Goal: Check status: Check status

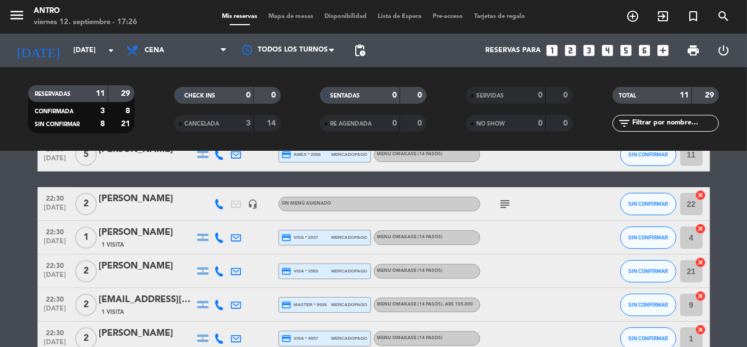
scroll to position [201, 0]
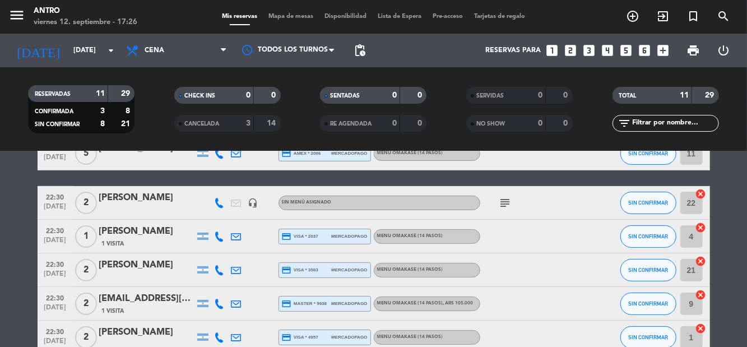
click at [29, 212] on bookings-row "20:00 [DATE] 2 [PERSON_NAME] credit_card visa * 1220 mercadopago MENU OMAKASE (…" at bounding box center [373, 195] width 747 height 386
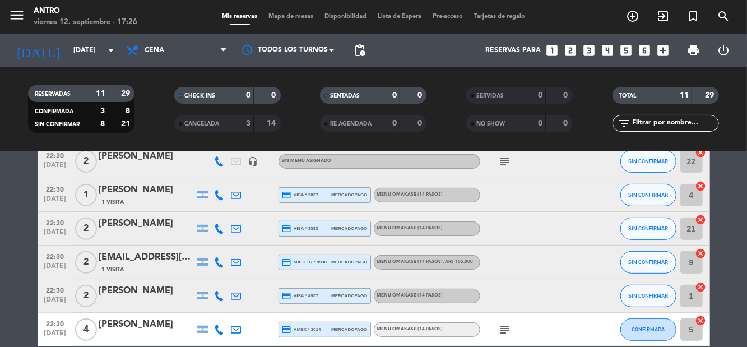
scroll to position [244, 0]
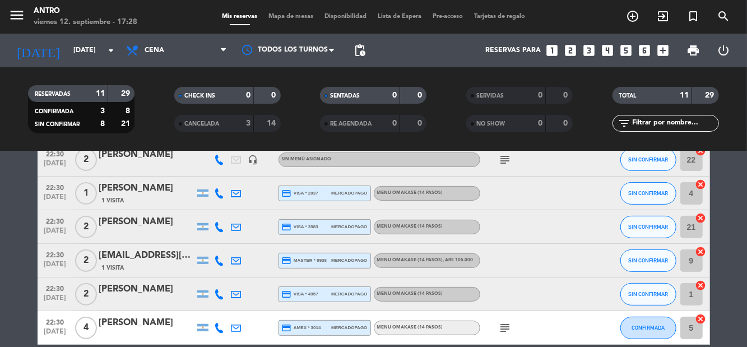
click at [448, 334] on icon "subject" at bounding box center [505, 327] width 13 height 13
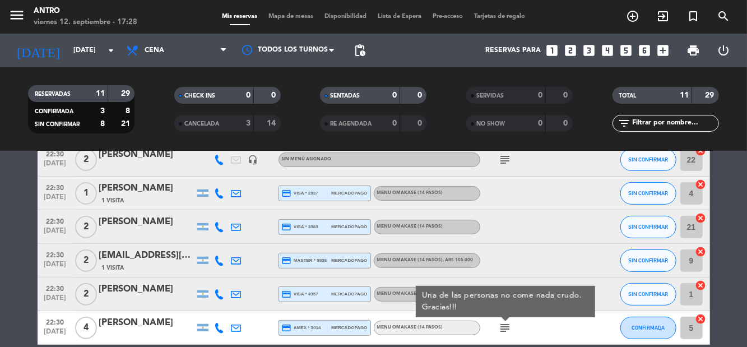
click at [448, 329] on icon "subject" at bounding box center [505, 327] width 13 height 13
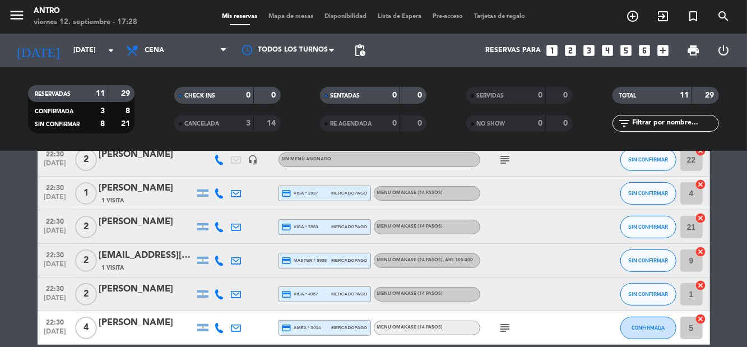
click at [448, 158] on icon "subject" at bounding box center [505, 159] width 13 height 13
click at [448, 160] on icon "subject" at bounding box center [505, 159] width 13 height 13
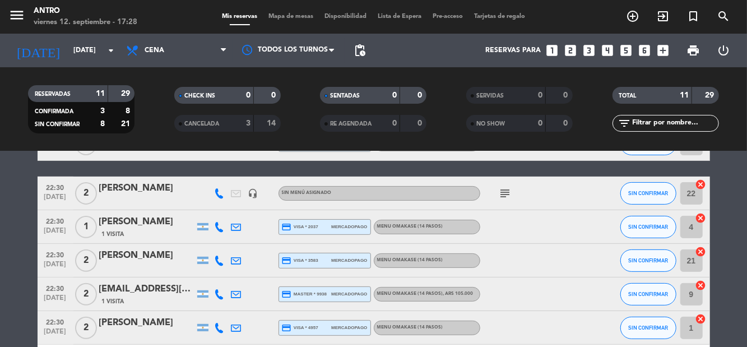
scroll to position [186, 0]
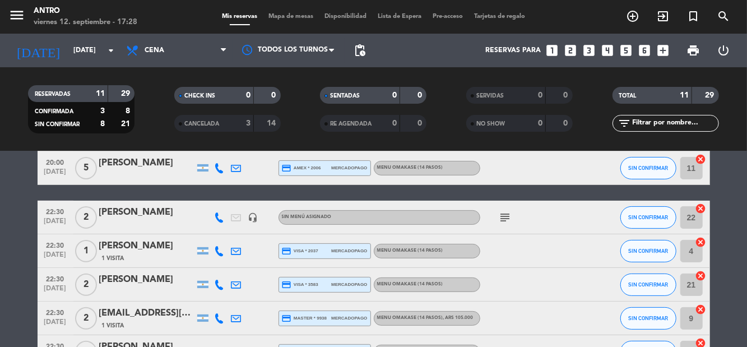
click at [448, 219] on icon "subject" at bounding box center [505, 217] width 13 height 13
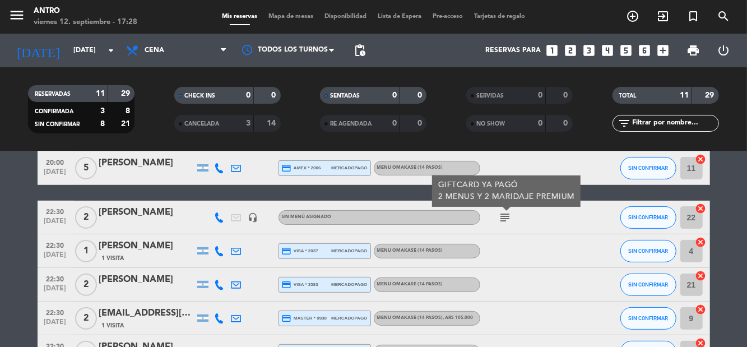
click at [448, 220] on icon "subject" at bounding box center [505, 217] width 13 height 13
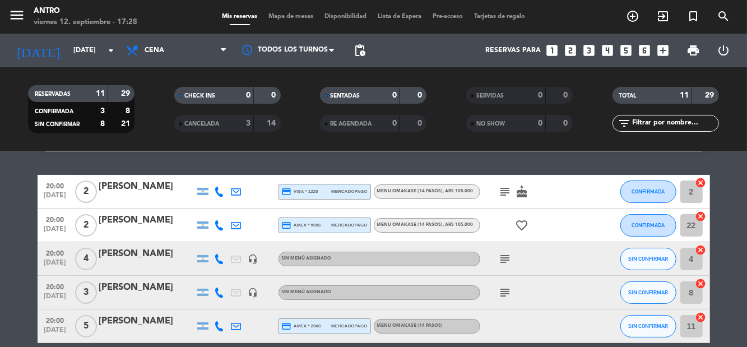
scroll to position [30, 0]
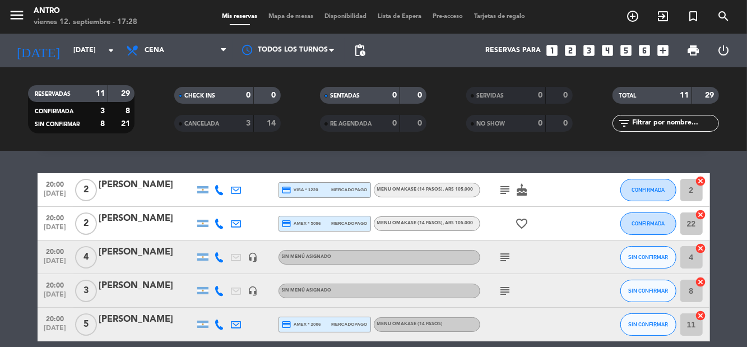
click at [448, 189] on icon "subject" at bounding box center [505, 189] width 13 height 13
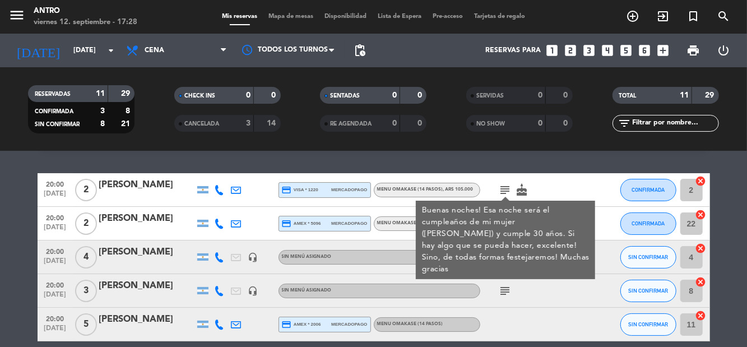
click at [448, 189] on icon "subject" at bounding box center [505, 189] width 13 height 13
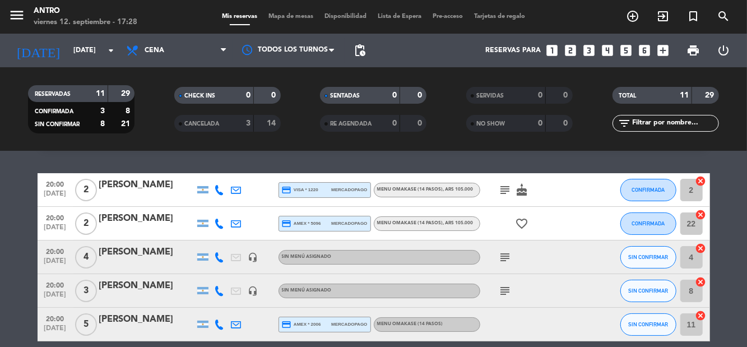
click at [448, 261] on icon "subject" at bounding box center [505, 257] width 13 height 13
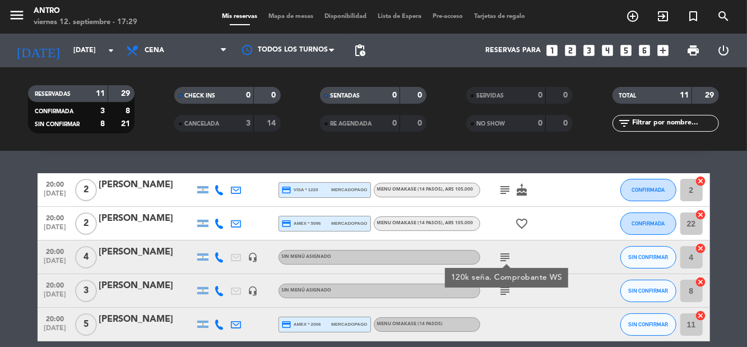
click at [448, 261] on icon "subject" at bounding box center [505, 257] width 13 height 13
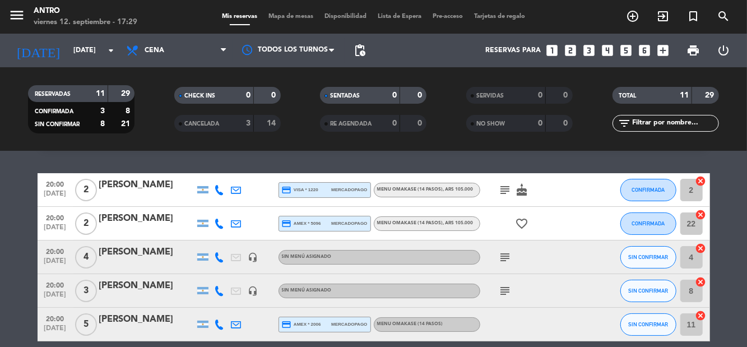
click at [448, 297] on icon "subject" at bounding box center [505, 290] width 13 height 13
click at [448, 288] on icon "subject" at bounding box center [505, 290] width 13 height 13
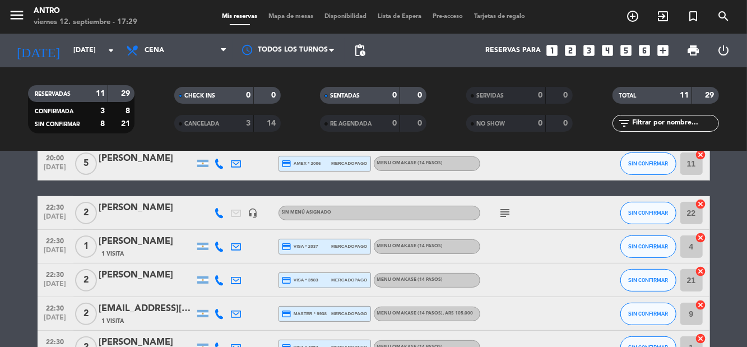
scroll to position [244, 0]
